Goal: Task Accomplishment & Management: Use online tool/utility

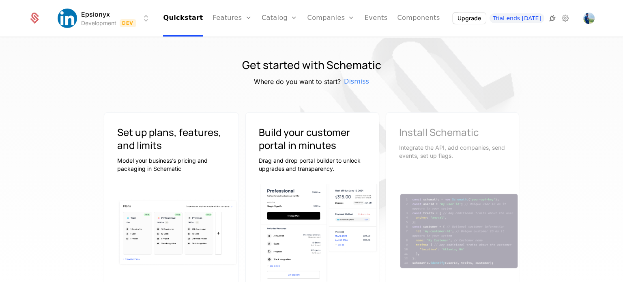
click at [550, 18] on icon at bounding box center [553, 18] width 10 height 10
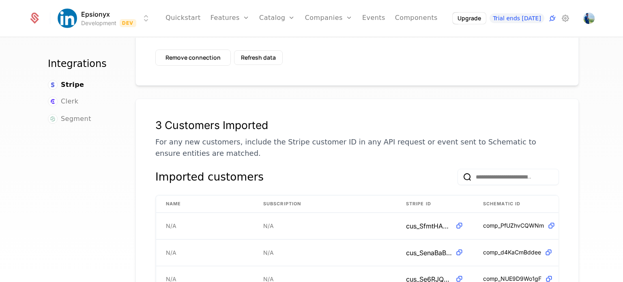
scroll to position [13, 0]
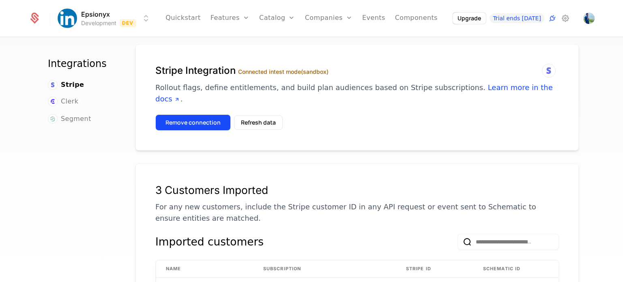
click at [179, 114] on button "Remove connection" at bounding box center [192, 122] width 75 height 16
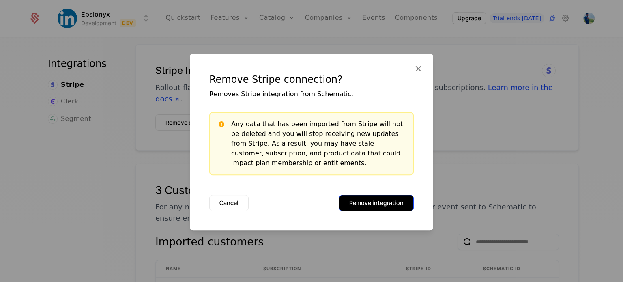
click at [359, 202] on button "Remove integration" at bounding box center [376, 203] width 75 height 16
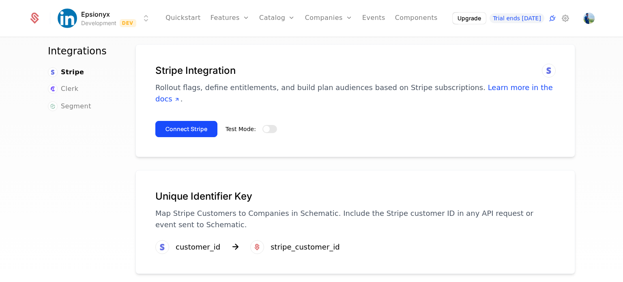
drag, startPoint x: 296, startPoint y: 144, endPoint x: 264, endPoint y: 75, distance: 76.0
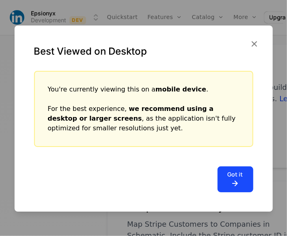
click at [237, 187] on icon at bounding box center [235, 184] width 15 height 10
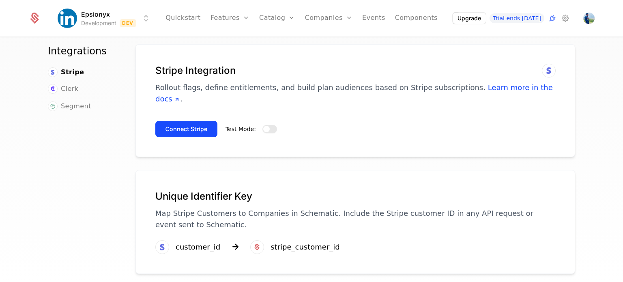
click at [263, 126] on span "button" at bounding box center [266, 129] width 6 height 6
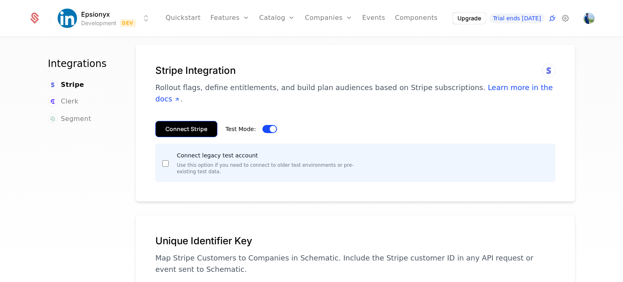
click at [175, 121] on button "Connect Stripe" at bounding box center [186, 129] width 62 height 16
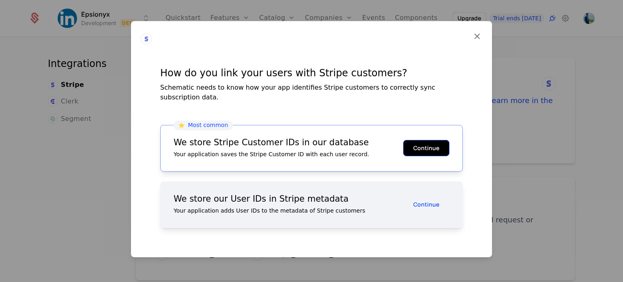
click at [423, 146] on button "Continue" at bounding box center [426, 148] width 46 height 16
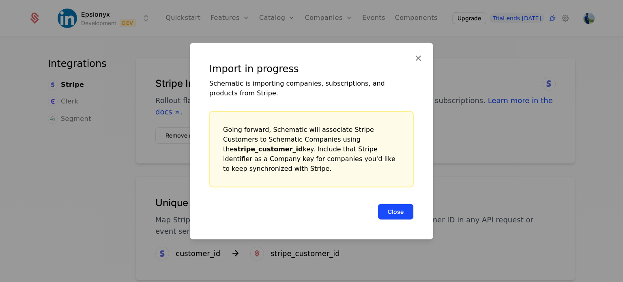
click at [386, 206] on button "Close" at bounding box center [396, 211] width 36 height 16
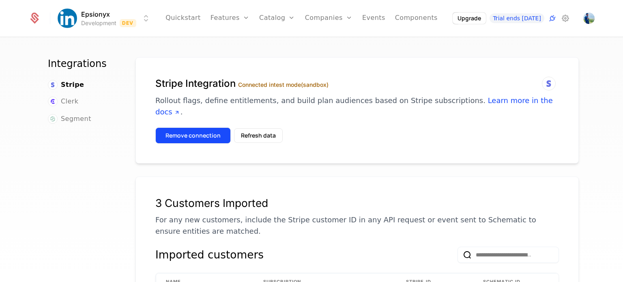
click at [173, 127] on button "Remove connection" at bounding box center [192, 135] width 75 height 16
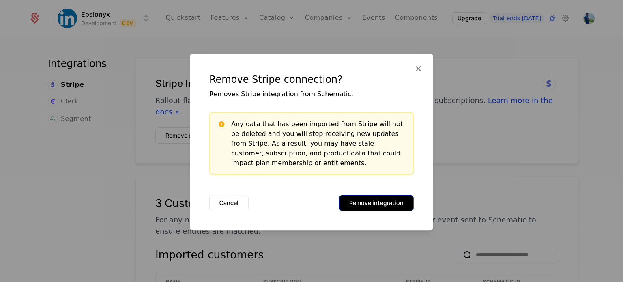
click at [382, 201] on button "Remove integration" at bounding box center [376, 203] width 75 height 16
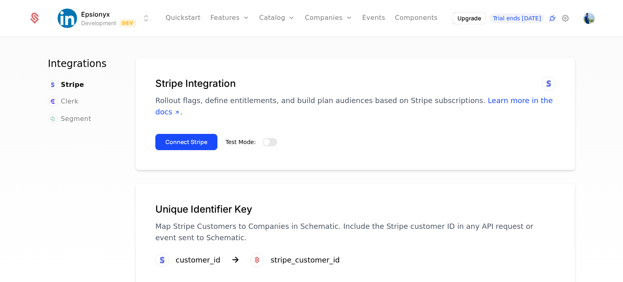
click at [263, 139] on span "button" at bounding box center [266, 142] width 6 height 6
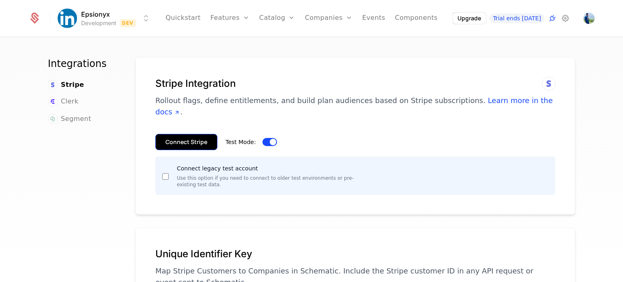
click at [197, 134] on button "Connect Stripe" at bounding box center [186, 142] width 62 height 16
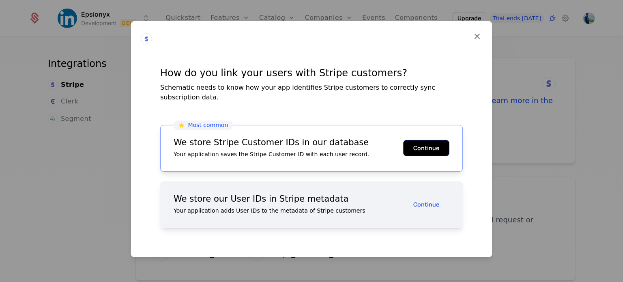
click at [420, 146] on button "Continue" at bounding box center [426, 148] width 46 height 16
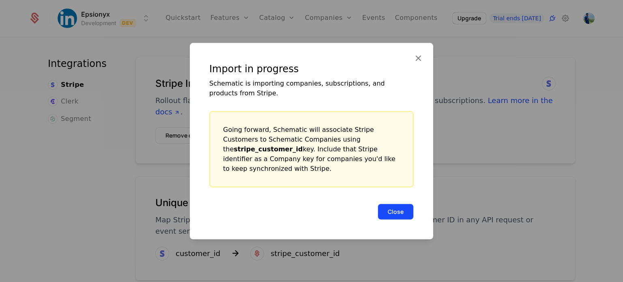
click at [399, 206] on button "Close" at bounding box center [396, 211] width 36 height 16
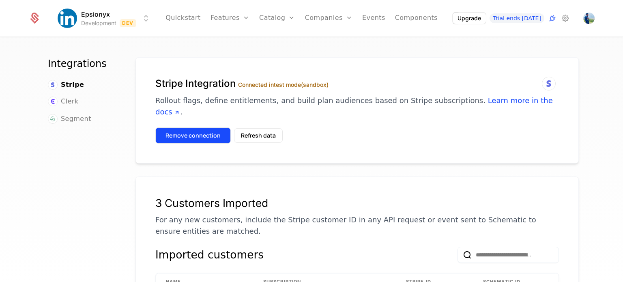
click at [203, 127] on button "Remove connection" at bounding box center [192, 135] width 75 height 16
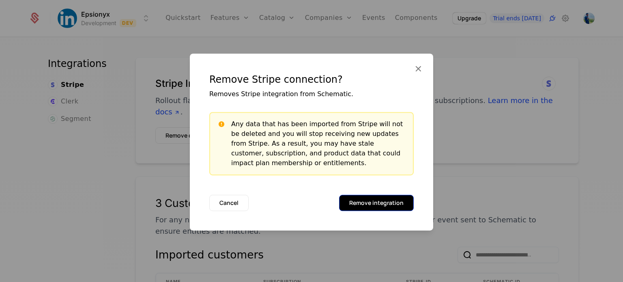
click at [359, 198] on button "Remove integration" at bounding box center [376, 203] width 75 height 16
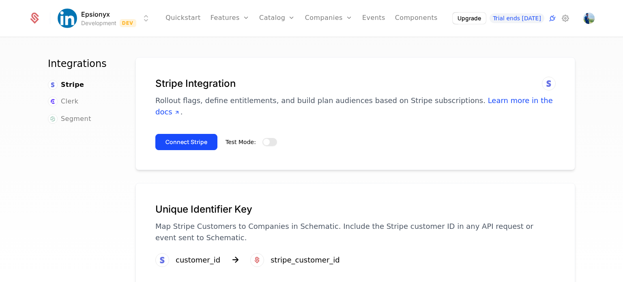
click at [269, 138] on button "Test Mode:" at bounding box center [269, 142] width 15 height 8
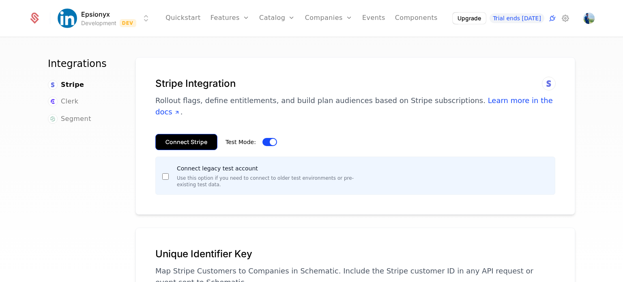
click at [183, 134] on button "Connect Stripe" at bounding box center [186, 142] width 62 height 16
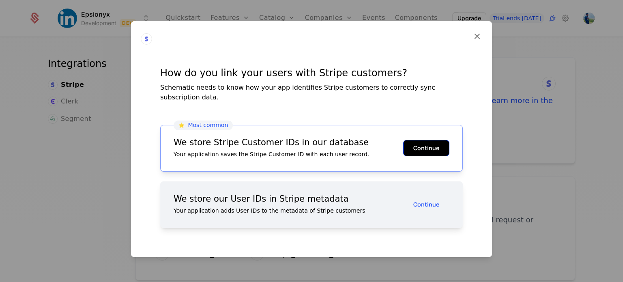
click at [426, 140] on button "Continue" at bounding box center [426, 148] width 46 height 16
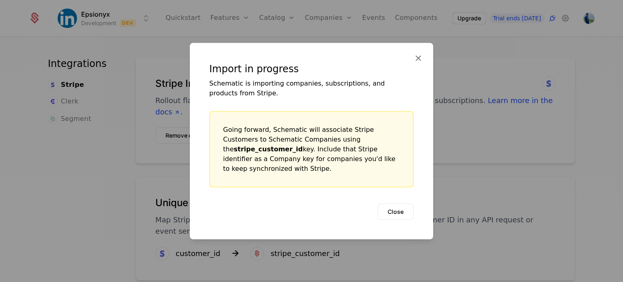
click at [421, 147] on div "Import in progress Schematic is importing companies, subscriptions, and product…" at bounding box center [311, 141] width 243 height 196
click at [401, 209] on button "Close" at bounding box center [396, 211] width 36 height 16
